Goal: Learn about a topic: Learn about a topic

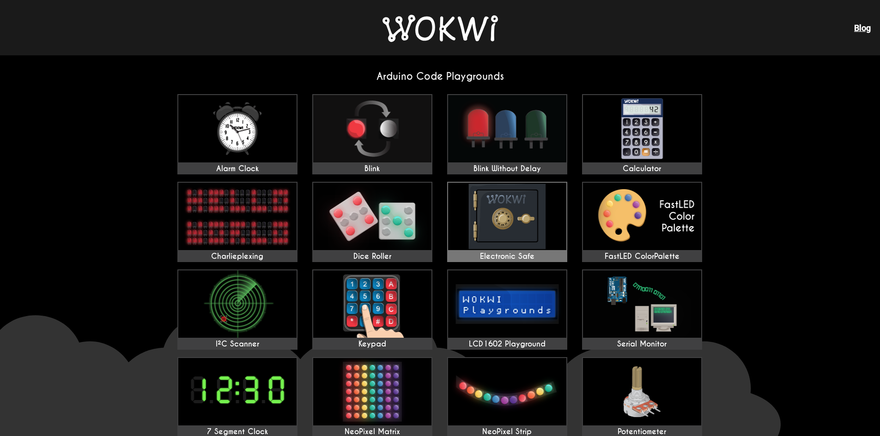
click at [495, 226] on img at bounding box center [507, 216] width 118 height 67
click at [510, 142] on img at bounding box center [507, 128] width 118 height 67
click at [643, 404] on img at bounding box center [642, 391] width 118 height 67
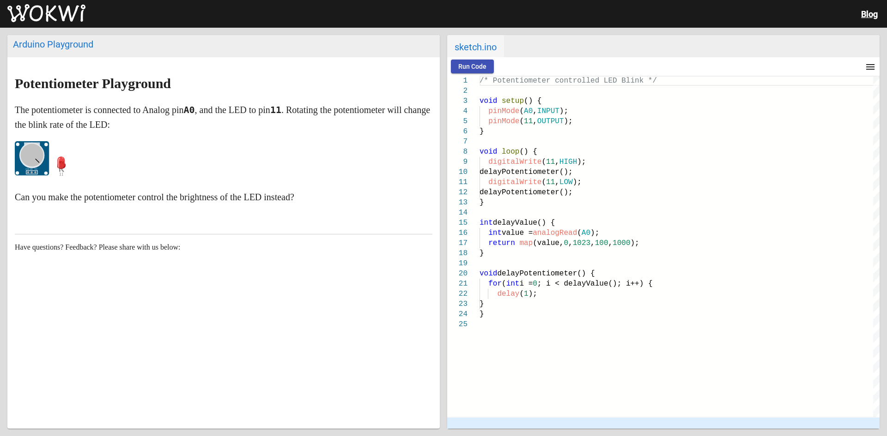
click at [292, 372] on div "Potentiometer Playground The potentiometer is connected to Analog pin A0 , and …" at bounding box center [223, 243] width 432 height 372
click at [53, 165] on icon at bounding box center [61, 164] width 18 height 23
click at [36, 161] on ellipse at bounding box center [32, 155] width 23 height 23
